Goal: Information Seeking & Learning: Learn about a topic

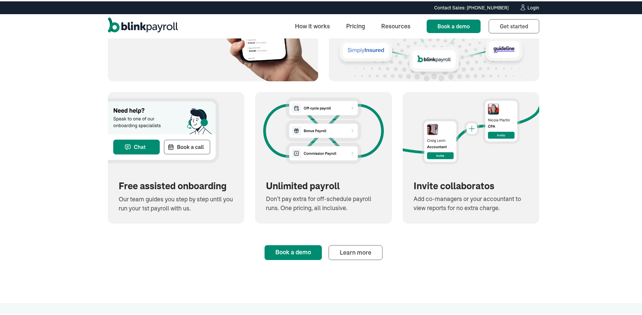
scroll to position [888, 0]
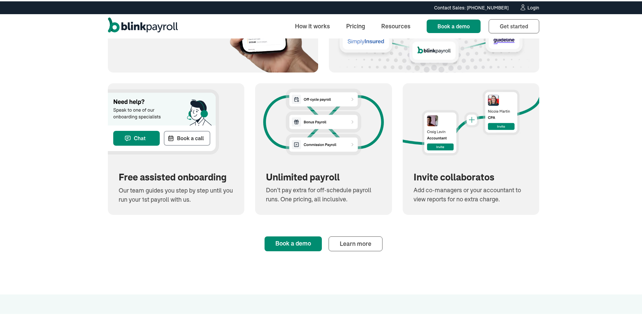
drag, startPoint x: 400, startPoint y: 221, endPoint x: 377, endPoint y: 233, distance: 25.6
click at [400, 221] on div "Book a demo Learn more" at bounding box center [323, 231] width 431 height 36
click at [361, 239] on span "Learn more" at bounding box center [356, 242] width 32 height 8
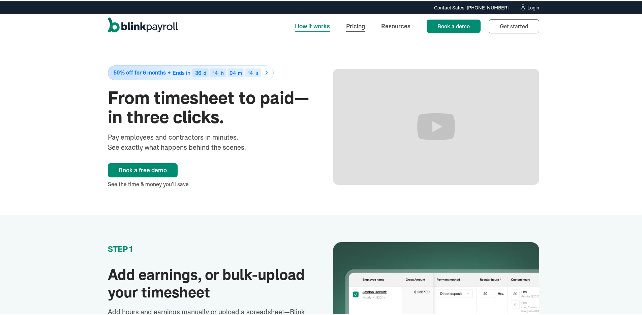
click at [343, 27] on link "Pricing" at bounding box center [356, 25] width 30 height 14
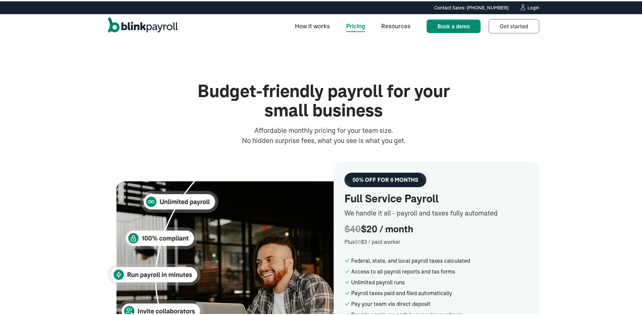
scroll to position [106, 0]
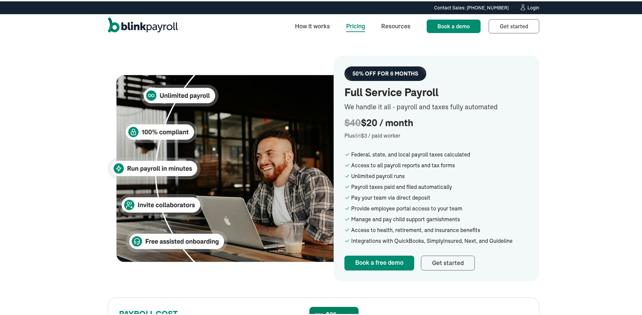
click at [112, 23] on img "home" at bounding box center [143, 25] width 70 height 18
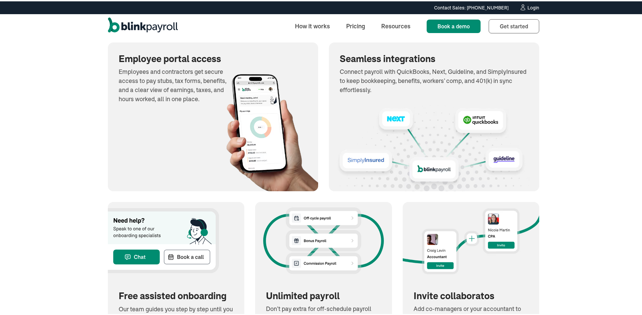
scroll to position [737, 0]
